Goal: Information Seeking & Learning: Learn about a topic

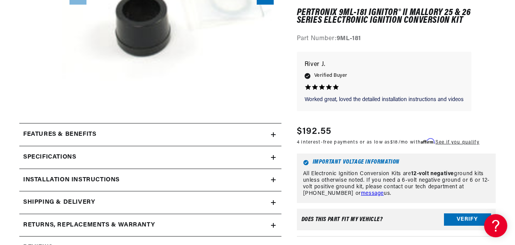
scroll to position [0, 890]
click at [273, 132] on summary "Features & Benefits" at bounding box center [150, 134] width 262 height 22
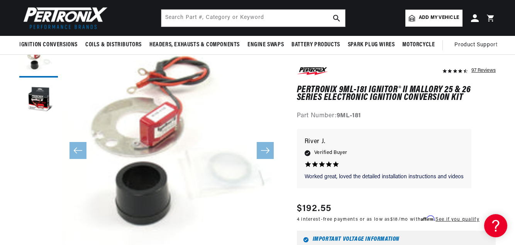
scroll to position [0, 0]
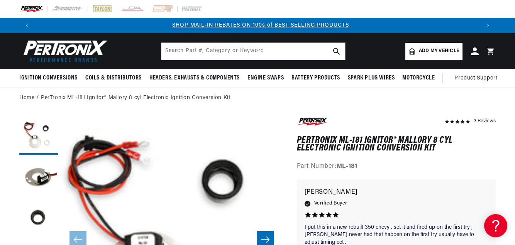
scroll to position [0, 445]
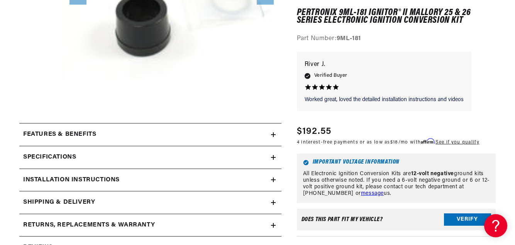
click at [275, 135] on icon at bounding box center [273, 134] width 5 height 5
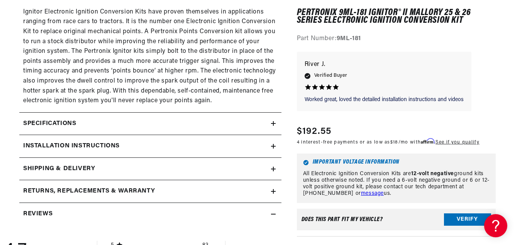
scroll to position [0, 890]
click at [273, 123] on icon at bounding box center [273, 123] width 5 height 5
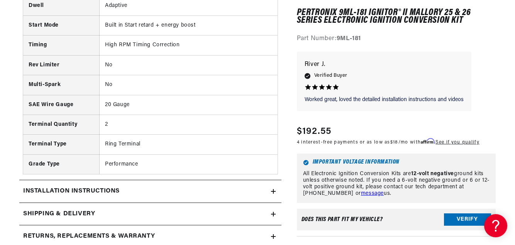
scroll to position [849, 0]
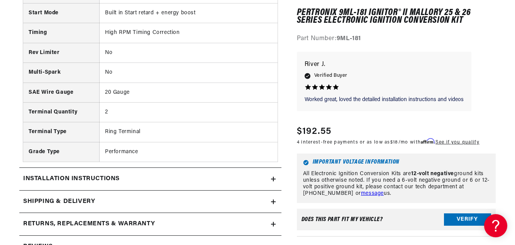
click at [273, 181] on icon at bounding box center [273, 179] width 0 height 5
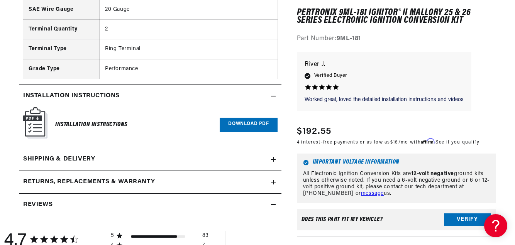
scroll to position [964, 0]
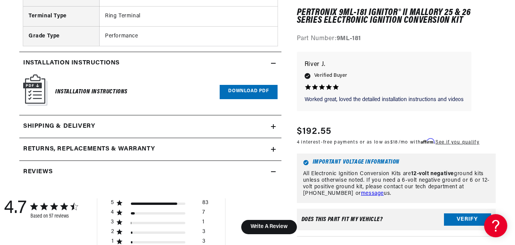
click at [235, 93] on link "Download PDF" at bounding box center [247, 92] width 57 height 14
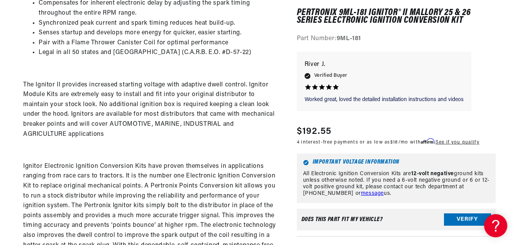
scroll to position [0, 890]
drag, startPoint x: 319, startPoint y: 225, endPoint x: 321, endPoint y: 219, distance: 6.1
click at [321, 219] on div "Does This part fit My vehicle? Verify" at bounding box center [396, 220] width 199 height 22
drag, startPoint x: 321, startPoint y: 219, endPoint x: 327, endPoint y: 221, distance: 7.0
click at [327, 221] on div "Does This part fit My vehicle?" at bounding box center [341, 220] width 81 height 6
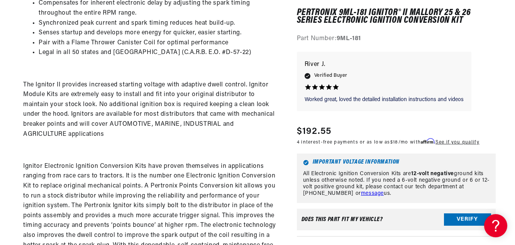
scroll to position [0, 0]
click at [472, 222] on button "Verify" at bounding box center [467, 220] width 47 height 12
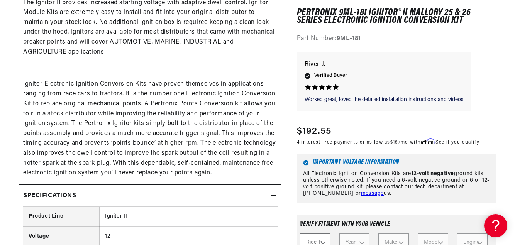
drag, startPoint x: 502, startPoint y: 190, endPoint x: 504, endPoint y: 174, distance: 15.5
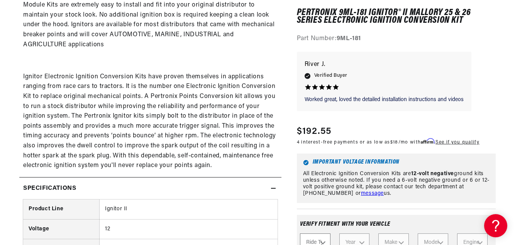
click at [323, 240] on select "Ride Type Automotive Agricultural Industrial Marine Motorcycle" at bounding box center [315, 243] width 30 height 19
select select "Automotive"
click at [300, 234] on select "Ride Type Automotive Agricultural Industrial Marine Motorcycle" at bounding box center [315, 243] width 30 height 19
select select "Automotive"
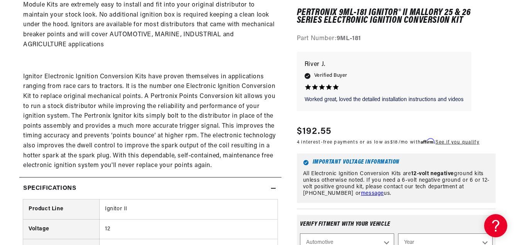
scroll to position [521, 0]
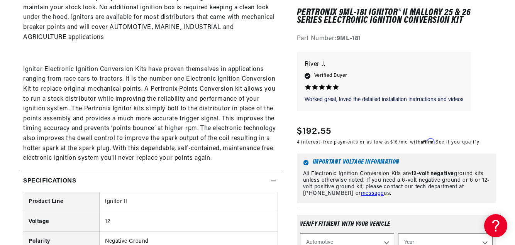
click at [484, 242] on select "Year 2022 2021 2020 2019 2018 2017 2016 2015 2014 2013 2012 2011 2010 2009 2008…" at bounding box center [445, 243] width 94 height 19
select select "1978"
click at [398, 234] on select "Year 2022 2021 2020 2019 2018 2017 2016 2015 2014 2013 2012 2011 2010 2009 2008…" at bounding box center [445, 243] width 94 height 19
select select "1978"
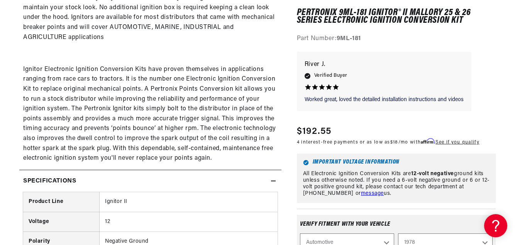
scroll to position [0, 0]
drag, startPoint x: 420, startPoint y: 229, endPoint x: 422, endPoint y: 223, distance: 6.8
click at [422, 223] on div "Verify fitment with your vehicle" at bounding box center [396, 227] width 192 height 12
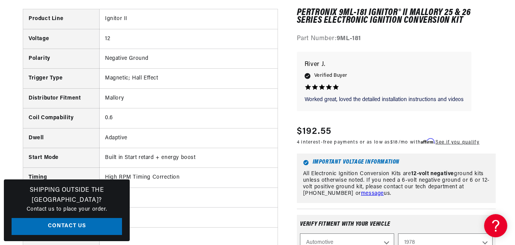
scroll to position [765, 0]
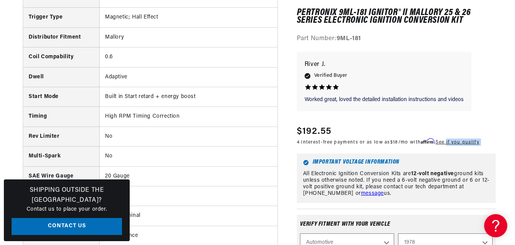
drag, startPoint x: 453, startPoint y: 140, endPoint x: 466, endPoint y: 151, distance: 17.2
drag, startPoint x: 466, startPoint y: 151, endPoint x: 463, endPoint y: 163, distance: 12.0
click at [463, 163] on h6 "Important Voltage Information" at bounding box center [396, 163] width 186 height 6
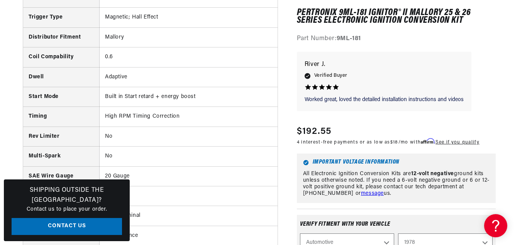
scroll to position [772, 0]
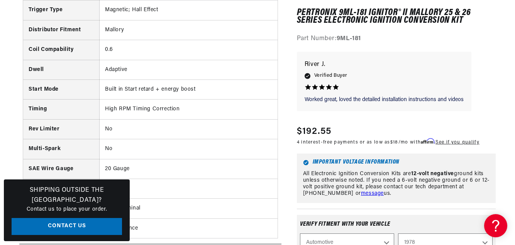
drag, startPoint x: 391, startPoint y: 240, endPoint x: 391, endPoint y: 233, distance: 7.0
click at [401, 228] on div "Verify fitment with your vehicle" at bounding box center [396, 227] width 192 height 12
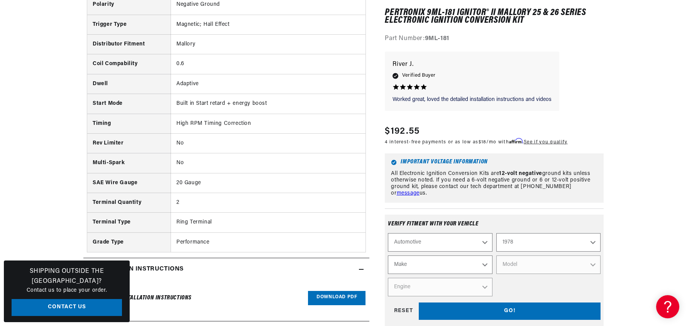
scroll to position [0, 963]
drag, startPoint x: 495, startPoint y: 0, endPoint x: 673, endPoint y: 147, distance: 231.0
click at [514, 147] on section "97 Reviews" at bounding box center [343, 220] width 687 height 1769
click at [484, 245] on select "Make Alfa Romeo American Motors Audi Avanti BMW Buick Cadillac Checker Chevrole…" at bounding box center [440, 265] width 104 height 19
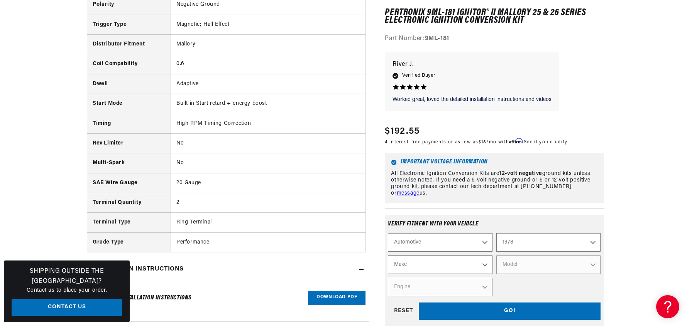
select select "MG"
click at [388, 245] on select "Make Alfa Romeo American Motors Audi Avanti BMW Buick Cadillac Checker Chevrole…" at bounding box center [440, 265] width 104 height 19
select select "MG"
click at [514, 245] on select "Model MGB Midget" at bounding box center [548, 265] width 104 height 19
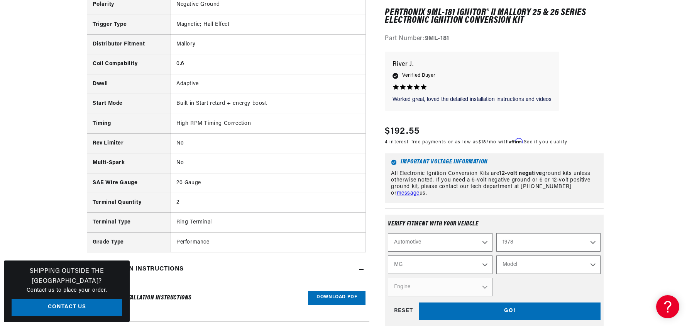
select select "MGB"
click at [496, 245] on select "Model MGB Midget" at bounding box center [548, 265] width 104 height 19
select select "MGB"
click at [486, 245] on select "Engine 1.8L" at bounding box center [440, 287] width 104 height 19
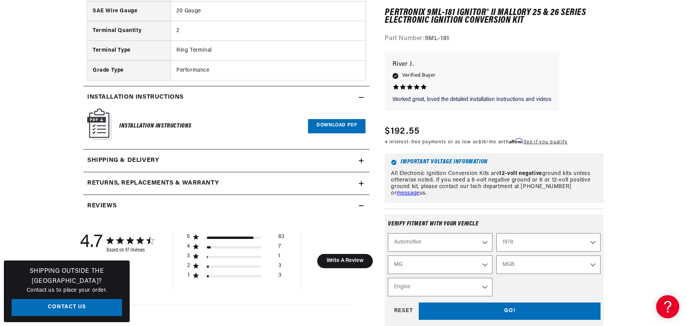
drag, startPoint x: 485, startPoint y: 289, endPoint x: 489, endPoint y: 289, distance: 4.6
click at [489, 245] on select "Engine 1.8L" at bounding box center [440, 287] width 104 height 19
select select "1.8L"
click at [388, 245] on select "Engine 1.8L" at bounding box center [440, 287] width 104 height 19
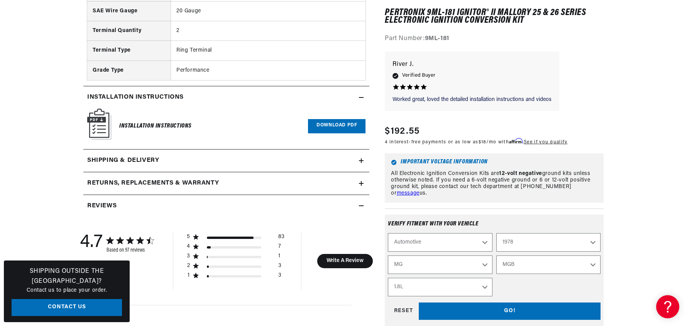
select select "Engine"
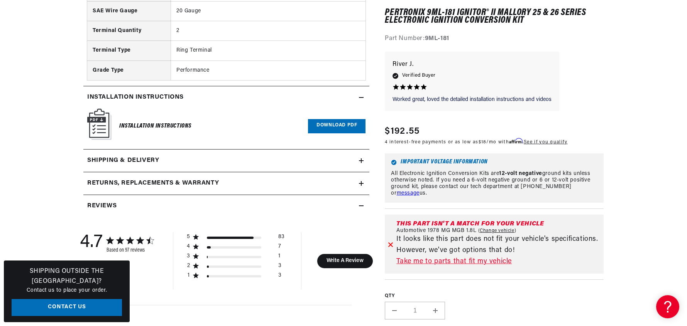
click at [514, 234] on section "97 Reviews" at bounding box center [343, 48] width 558 height 1769
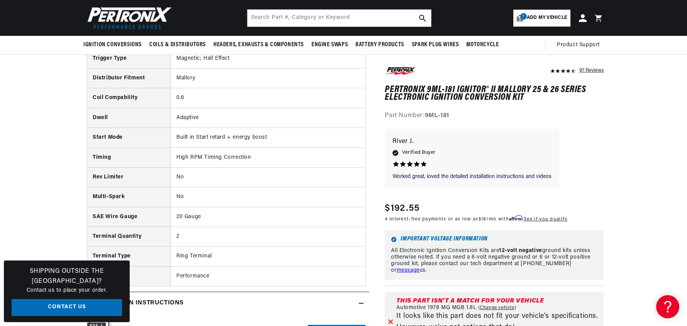
scroll to position [0, 482]
click at [396, 19] on input "text" at bounding box center [339, 18] width 184 height 17
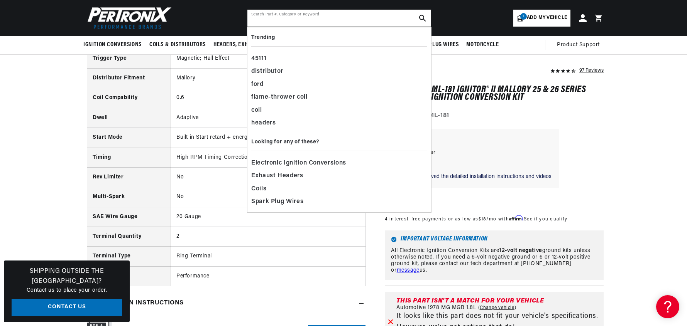
scroll to position [0, 963]
click at [193, 79] on td "Mallory" at bounding box center [267, 78] width 195 height 20
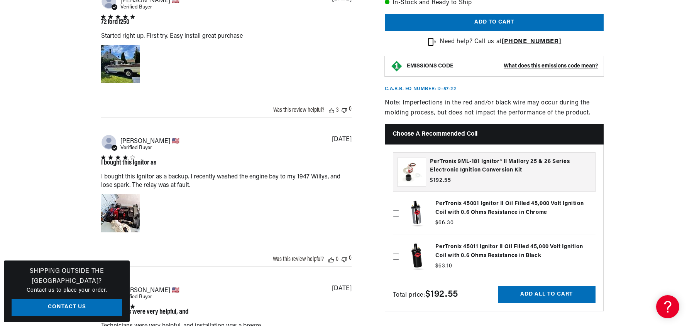
click at [397, 245] on icon at bounding box center [396, 257] width 6 height 6
click at [397, 245] on input "checkbox" at bounding box center [396, 244] width 6 height 6
click at [397, 245] on icon at bounding box center [396, 256] width 4 height 3
click at [397, 245] on input "checkbox" at bounding box center [396, 244] width 6 height 6
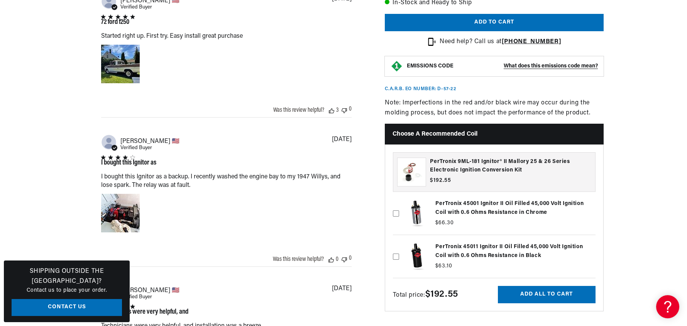
click at [471, 245] on label at bounding box center [494, 256] width 202 height 39
click at [399, 245] on input "checkbox" at bounding box center [396, 244] width 6 height 6
checkbox input "true"
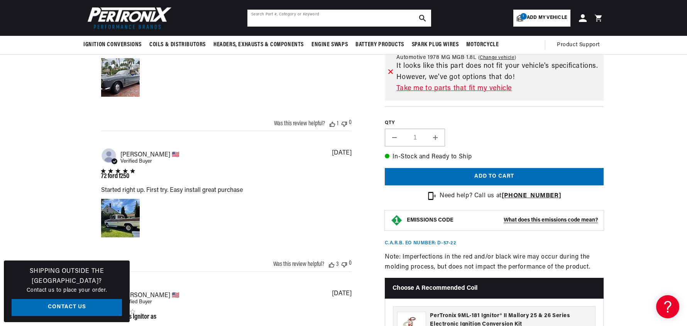
scroll to position [0, 1]
click at [283, 19] on input "text" at bounding box center [339, 18] width 184 height 17
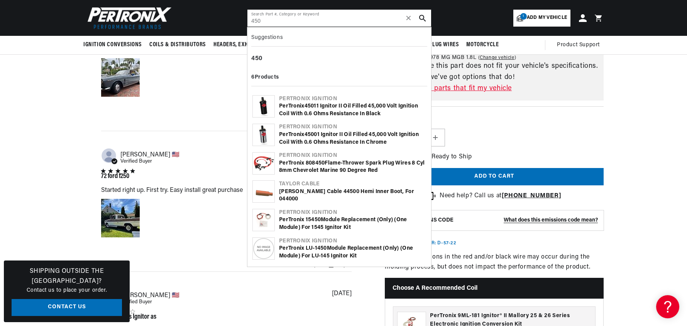
type input "450"
click at [309, 110] on div "PerTronix 450 11 Ignitor II Oil Filled 45,000 Volt Ignition Coil with 0.6 Ohms …" at bounding box center [352, 110] width 147 height 15
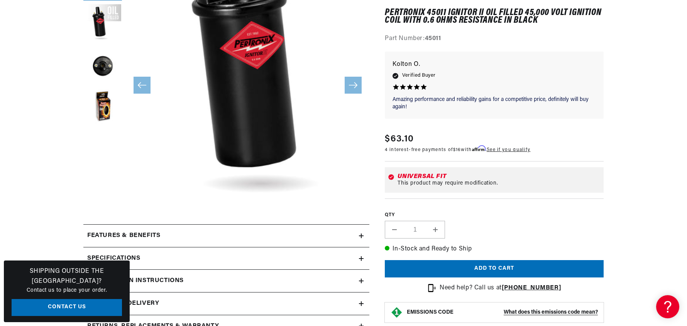
scroll to position [0, 482]
click at [392, 178] on icon at bounding box center [390, 177] width 5 height 6
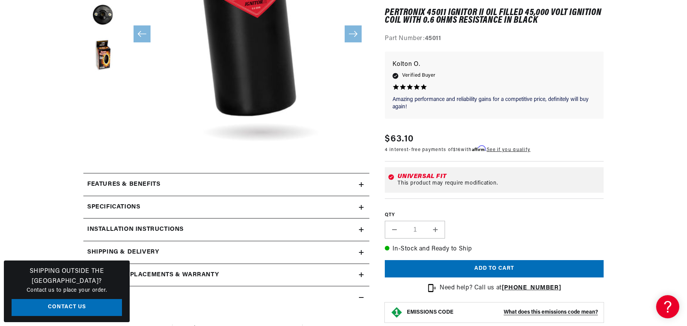
click at [359, 208] on icon at bounding box center [361, 208] width 5 height 0
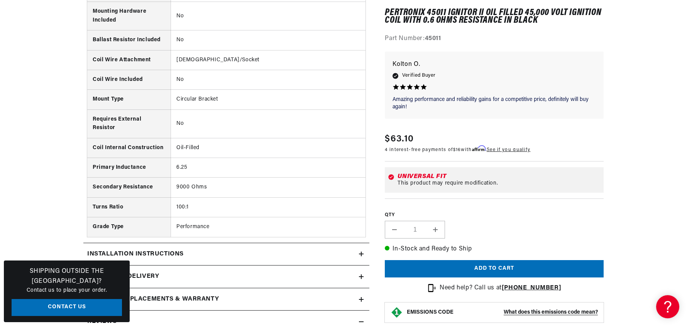
scroll to position [0, 0]
click at [363, 256] on icon at bounding box center [361, 254] width 5 height 5
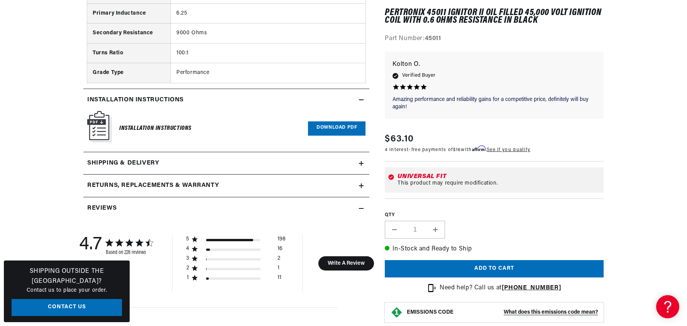
scroll to position [0, 482]
click at [332, 132] on link "Download PDF" at bounding box center [336, 128] width 57 height 14
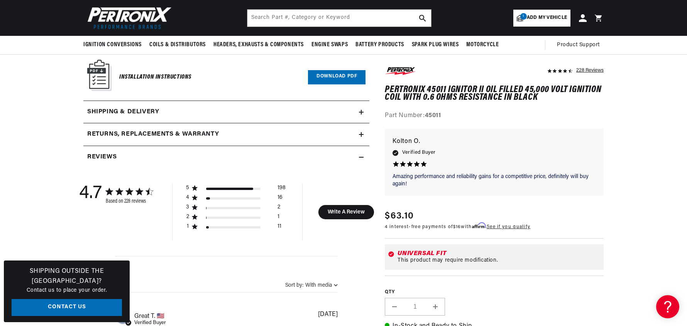
scroll to position [0, 0]
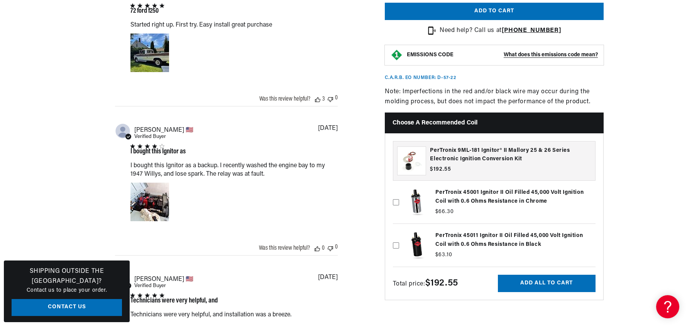
scroll to position [0, 963]
drag, startPoint x: 464, startPoint y: 231, endPoint x: 528, endPoint y: 235, distance: 64.1
click at [528, 235] on label at bounding box center [494, 245] width 202 height 39
click at [399, 235] on input "checkbox" at bounding box center [396, 233] width 6 height 6
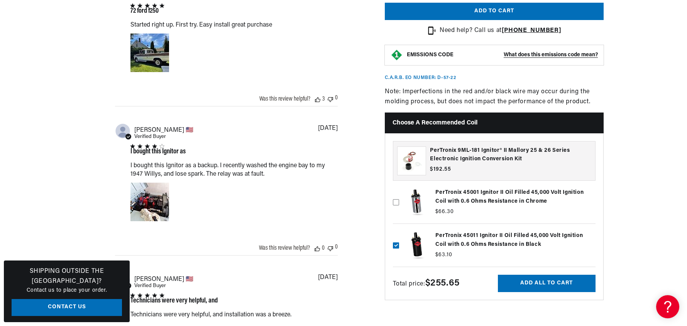
click at [397, 245] on icon at bounding box center [396, 245] width 4 height 3
click at [397, 236] on input "checkbox" at bounding box center [396, 233] width 6 height 6
checkbox input "false"
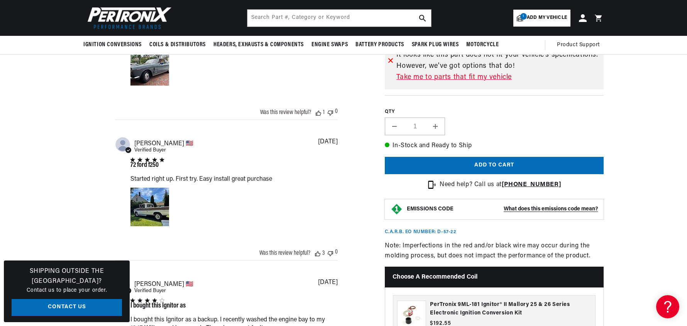
scroll to position [514, 0]
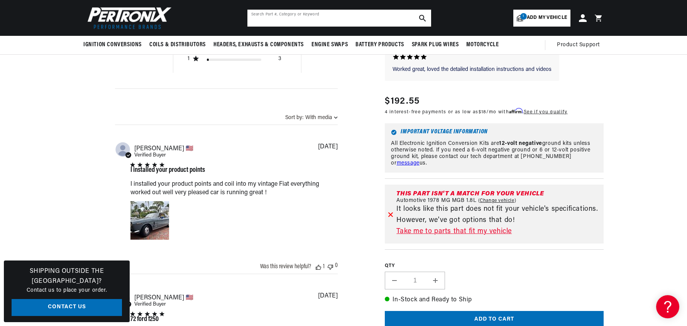
click at [281, 22] on input "text" at bounding box center [339, 18] width 184 height 17
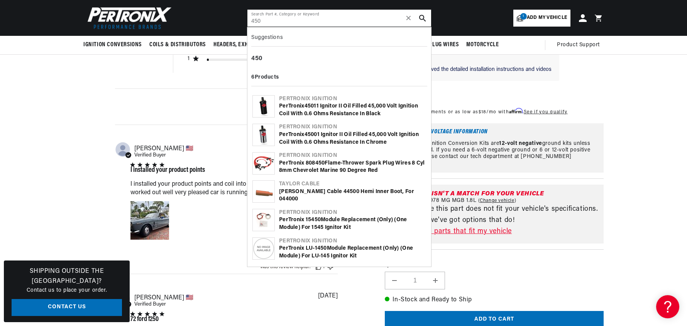
scroll to position [0, 963]
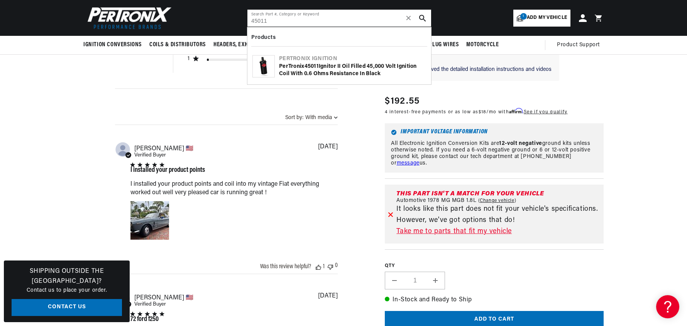
type input "45011"
click at [324, 71] on div "PerTronix 45011 Ignitor II Oil Filled 45,000 Volt Ignition Coil with 0.6 Ohms R…" at bounding box center [352, 70] width 147 height 15
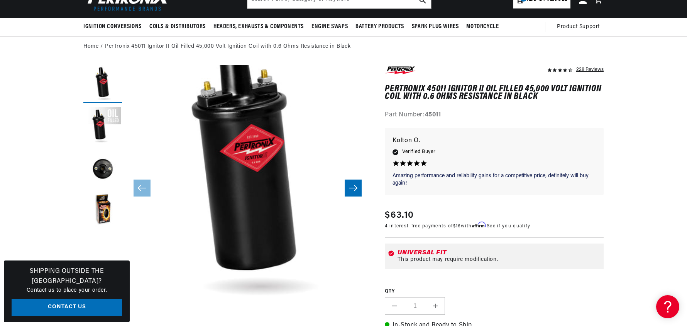
scroll to position [0, 963]
click at [111, 210] on button "Load image 4 in gallery view" at bounding box center [102, 211] width 39 height 39
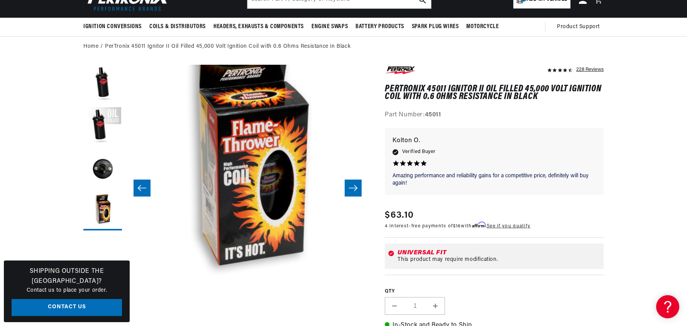
scroll to position [0, 482]
